Goal: Find specific page/section

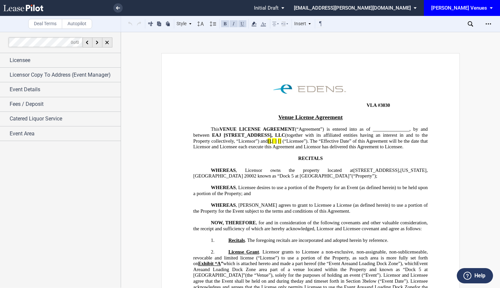
scroll to position [1950, 0]
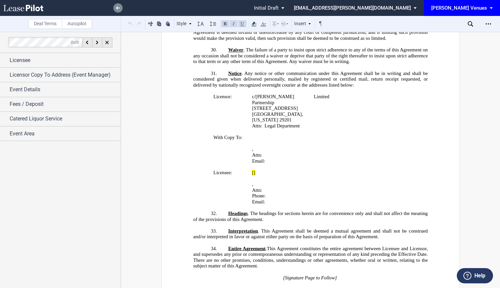
click at [118, 9] on icon at bounding box center [118, 7] width 4 height 3
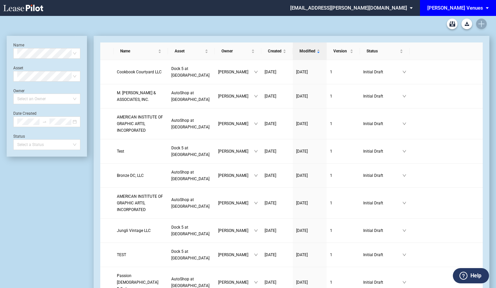
click at [477, 7] on div "[PERSON_NAME] Venues" at bounding box center [456, 8] width 56 height 6
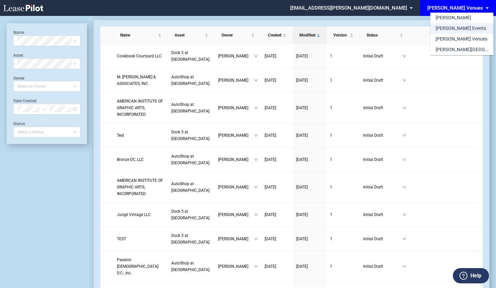
click at [456, 29] on div "[PERSON_NAME] Events" at bounding box center [461, 28] width 51 height 7
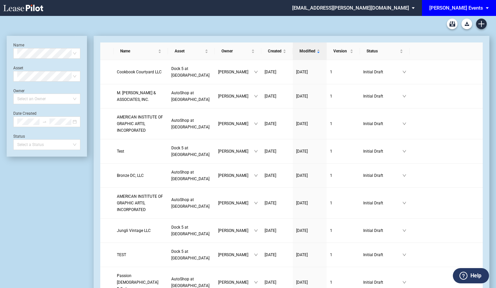
scroll to position [16, 0]
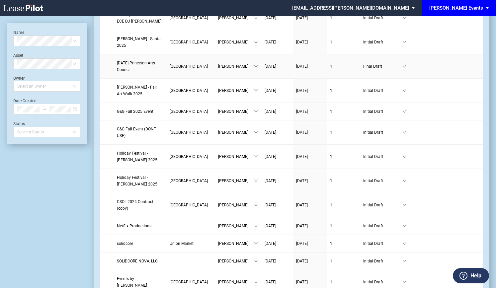
scroll to position [100, 0]
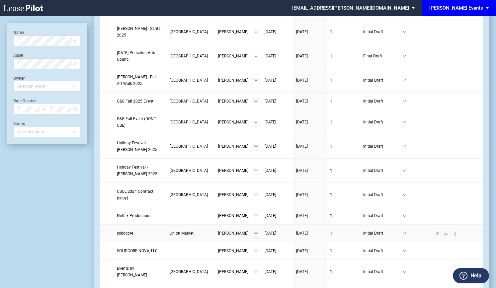
click at [129, 231] on span "solidcore" at bounding box center [125, 233] width 16 height 5
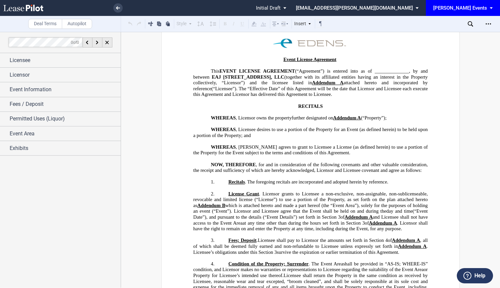
scroll to position [100, 0]
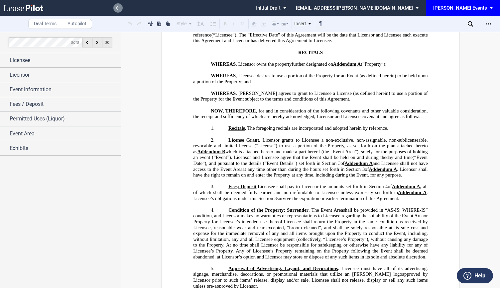
click at [118, 8] on use at bounding box center [118, 7] width 4 height 3
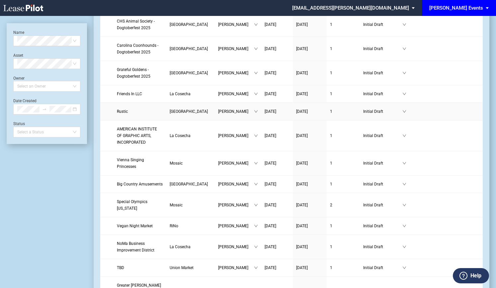
scroll to position [565, 0]
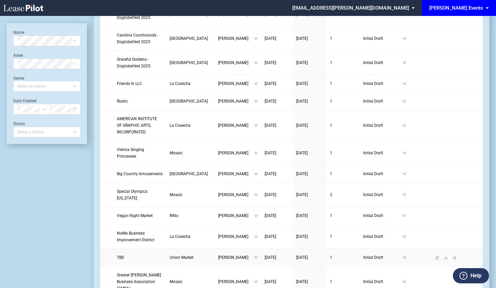
click at [123, 256] on span "TBD" at bounding box center [120, 258] width 7 height 5
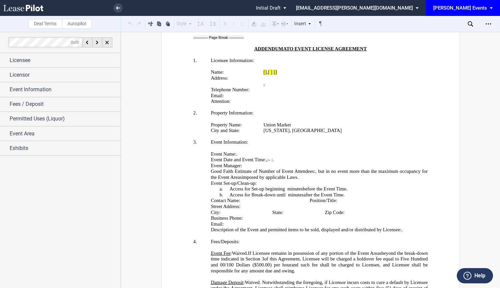
scroll to position [1354, 0]
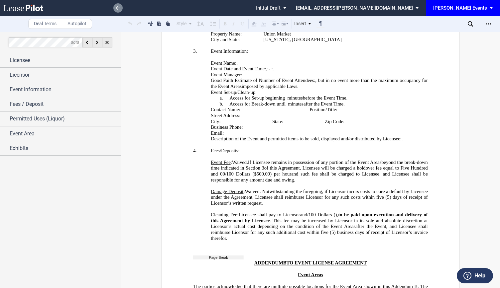
click at [118, 8] on use at bounding box center [118, 7] width 4 height 3
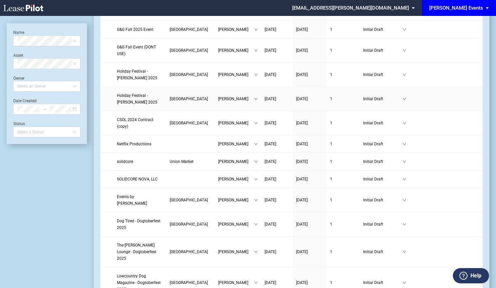
scroll to position [233, 0]
